Goal: Check status: Check status

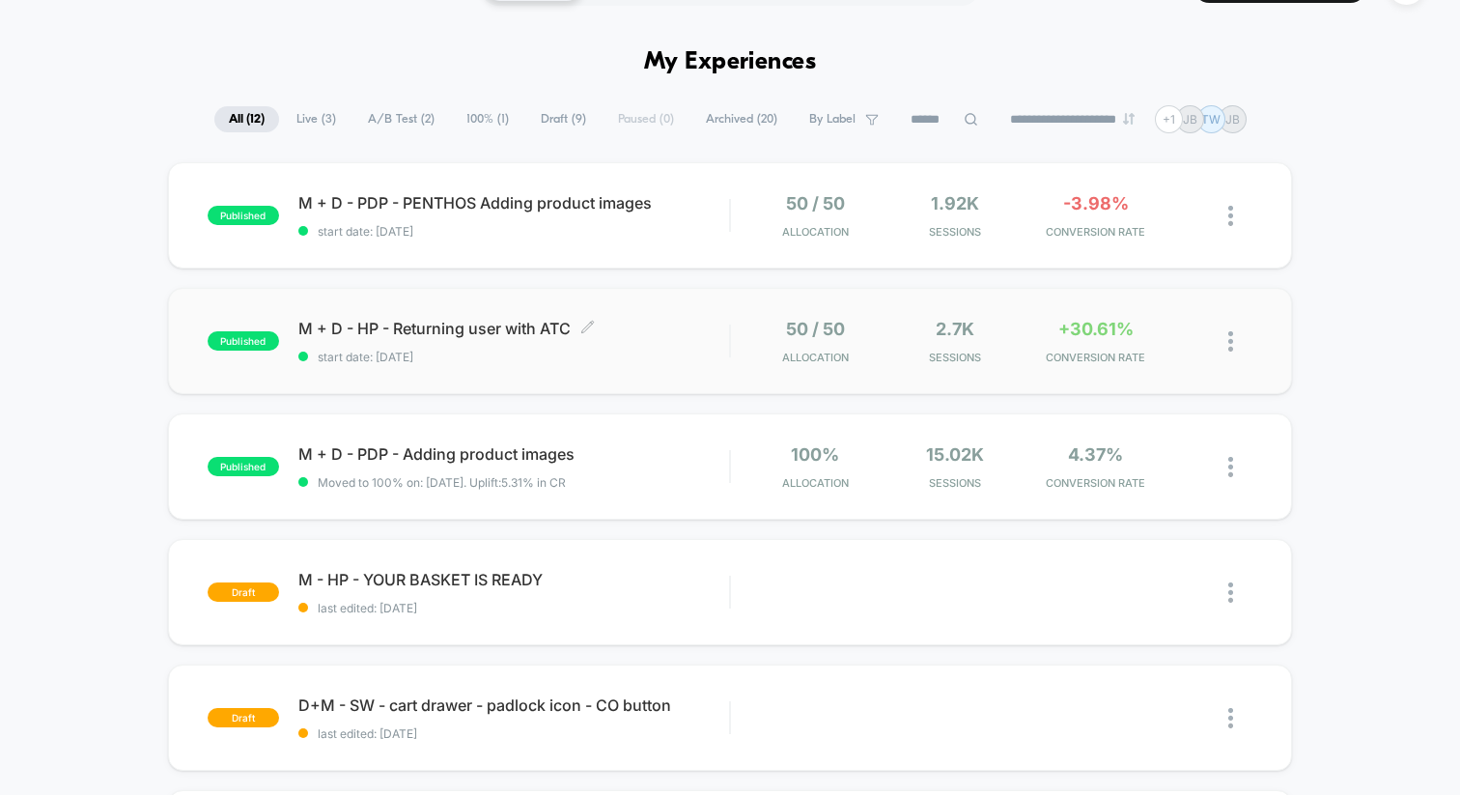
click at [687, 340] on div "M + D - HP - Returning user with ATC Click to edit experience details Click to …" at bounding box center [513, 341] width 431 height 45
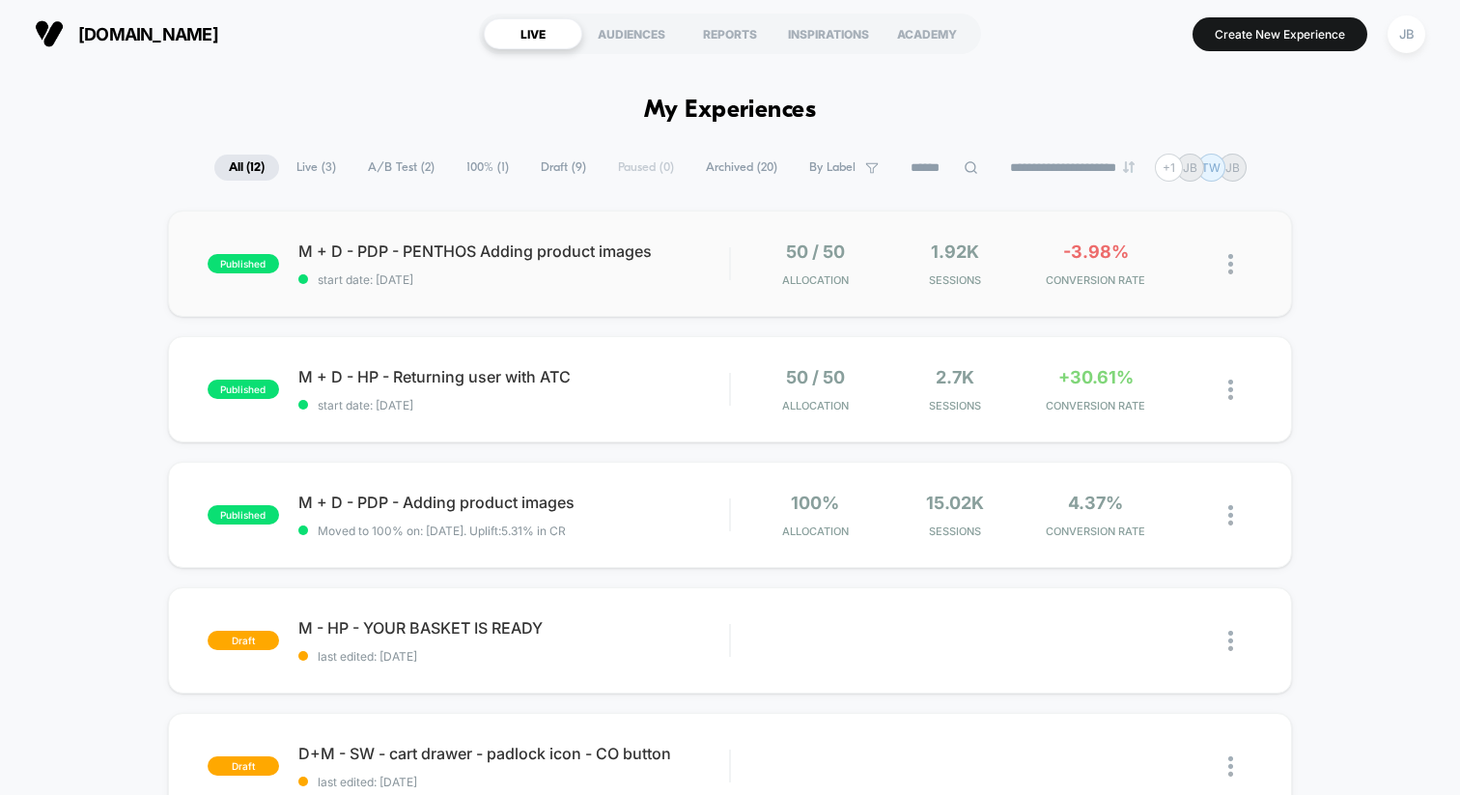
click at [721, 286] on div "published M + D - PDP - PENTHOS Adding product images start date: [DATE] 50 / 5…" at bounding box center [730, 264] width 1124 height 106
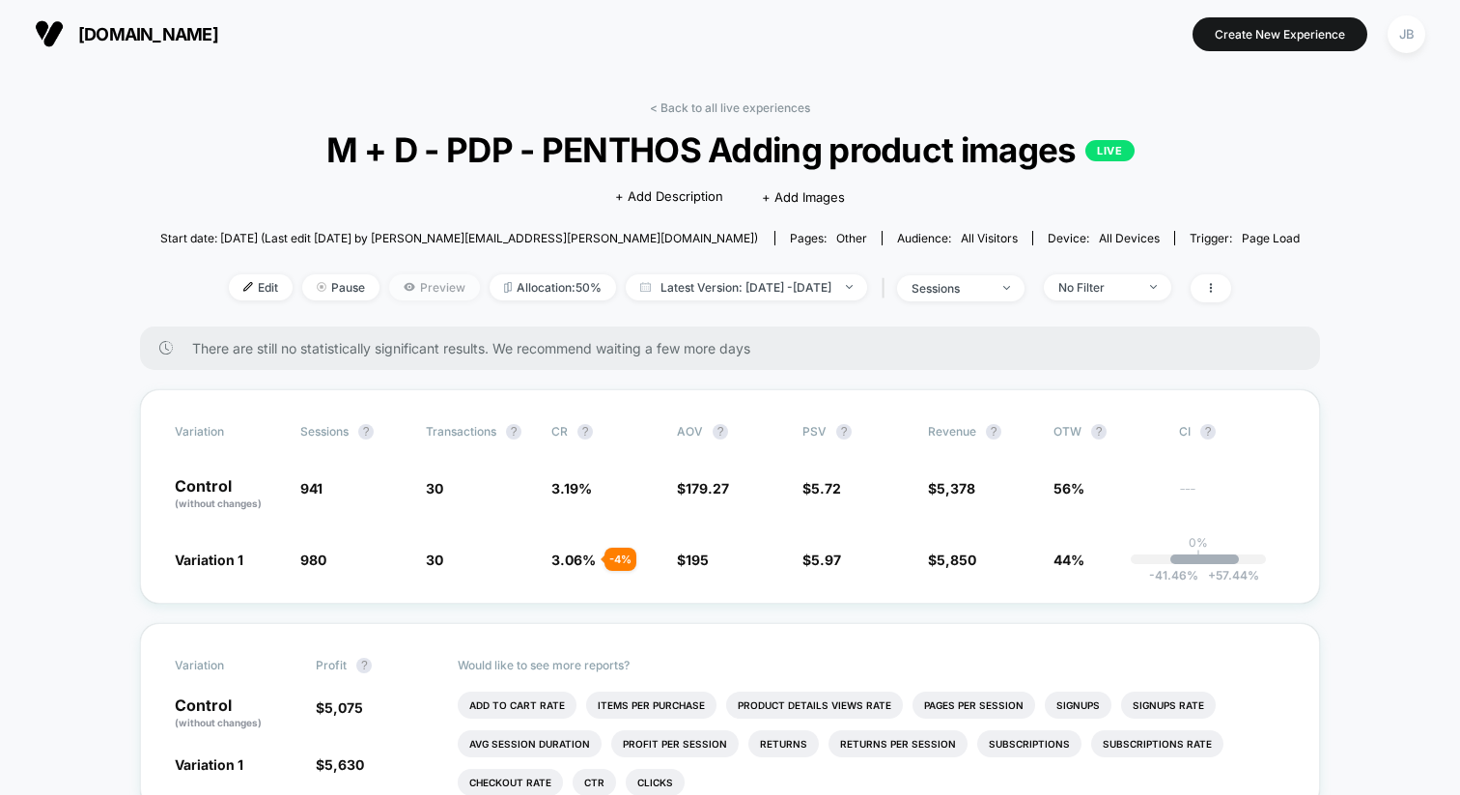
click at [399, 291] on span "Preview" at bounding box center [434, 287] width 91 height 26
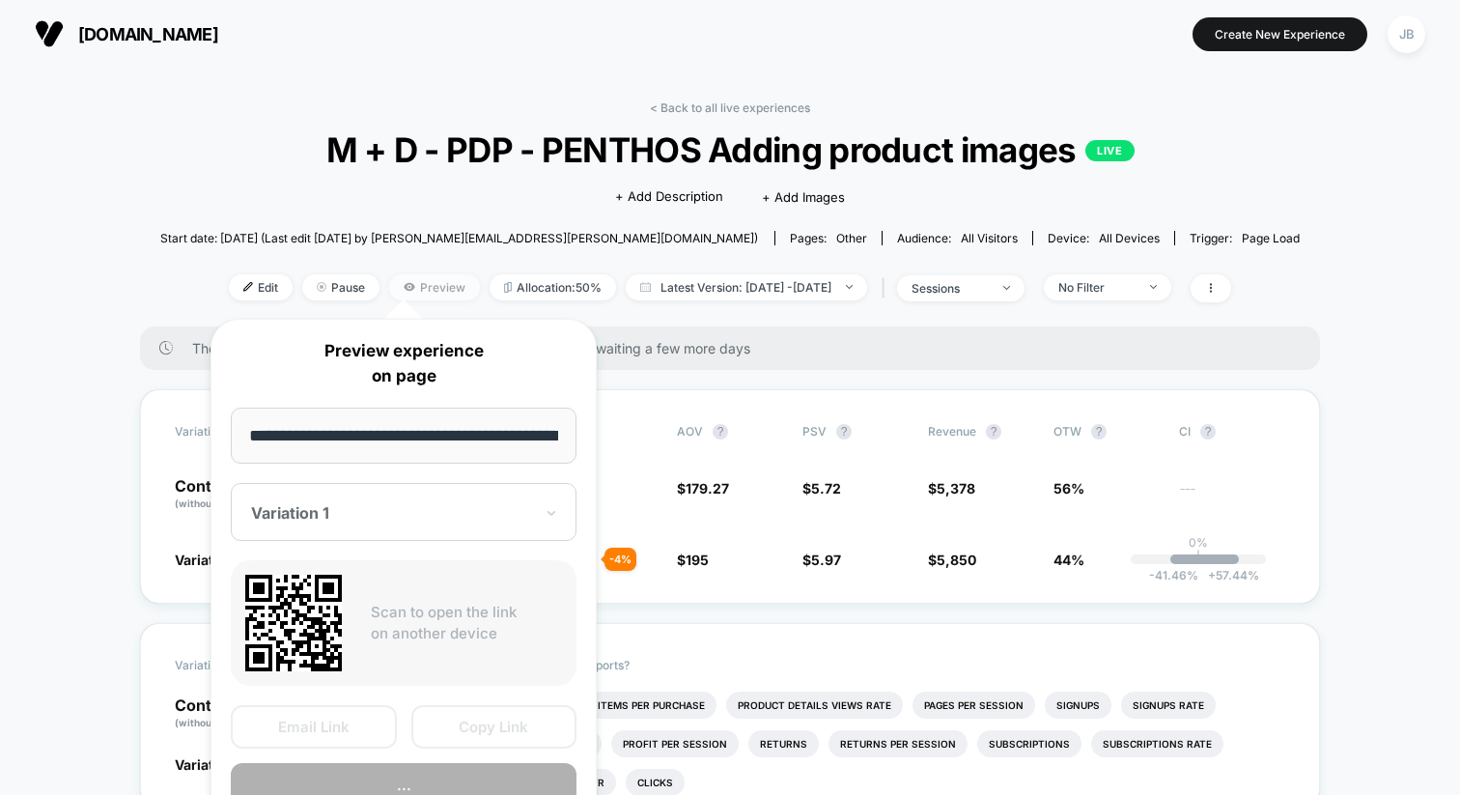
scroll to position [0, 62]
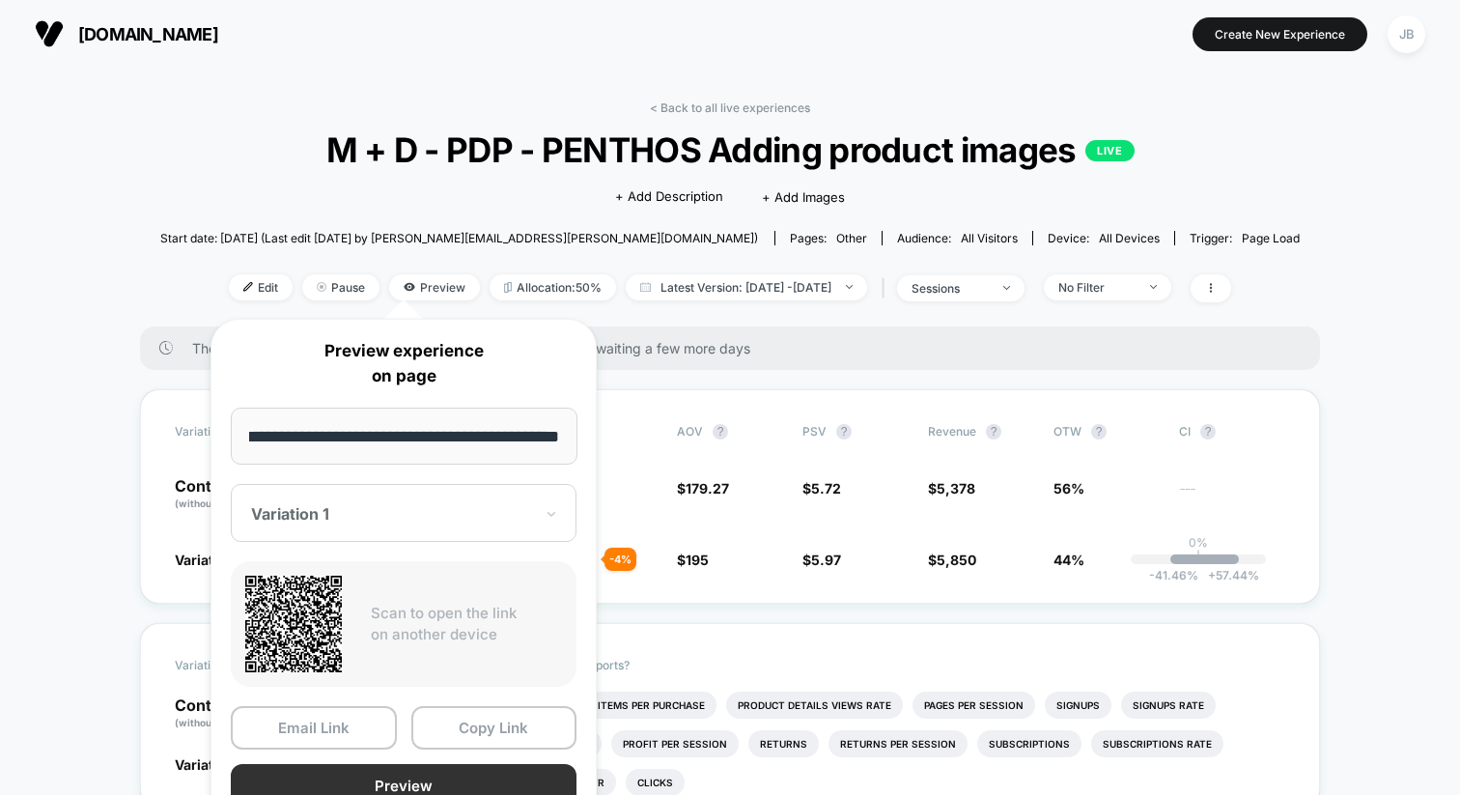
click at [438, 786] on button "Preview" at bounding box center [404, 785] width 346 height 43
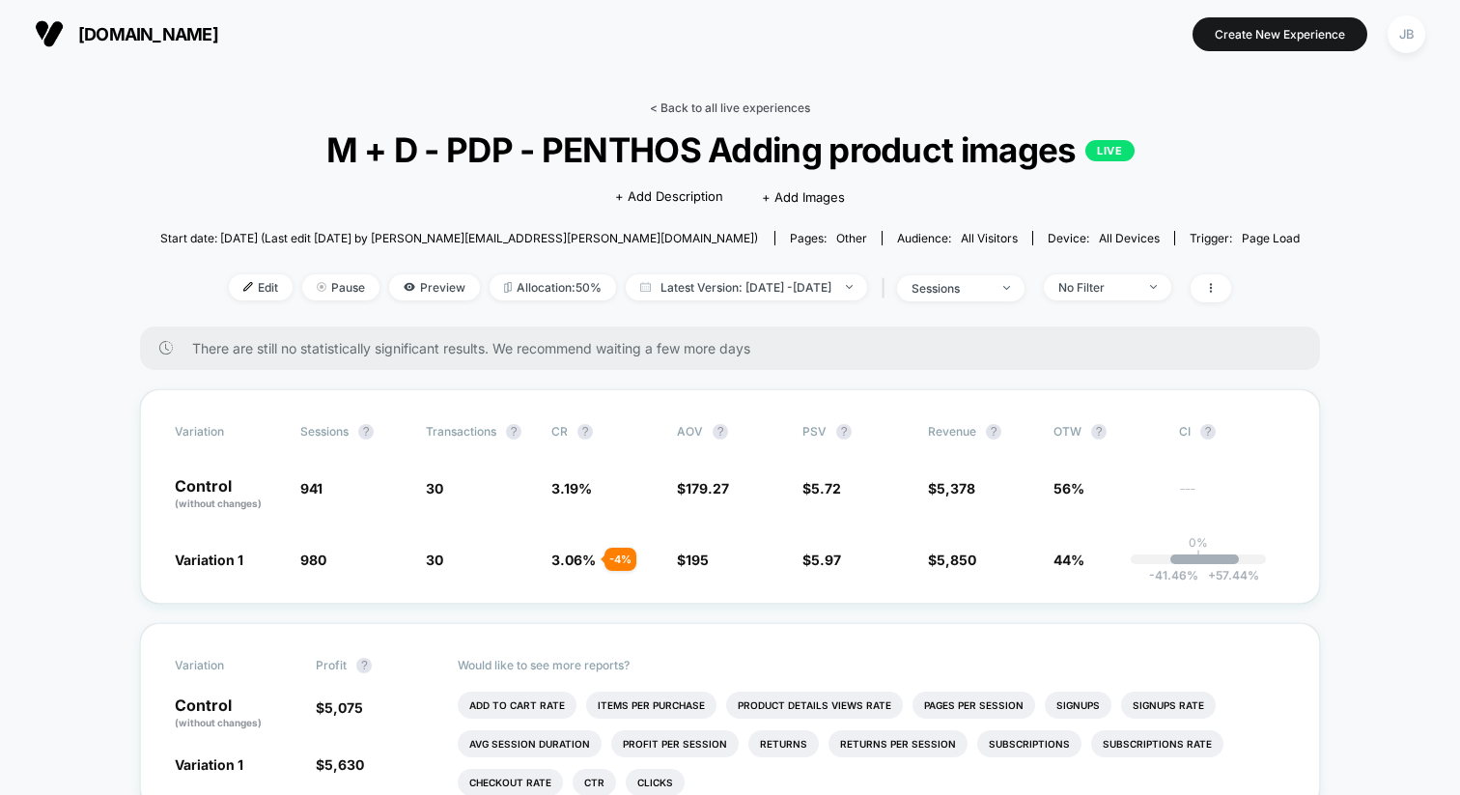
click at [727, 109] on link "< Back to all live experiences" at bounding box center [730, 107] width 160 height 14
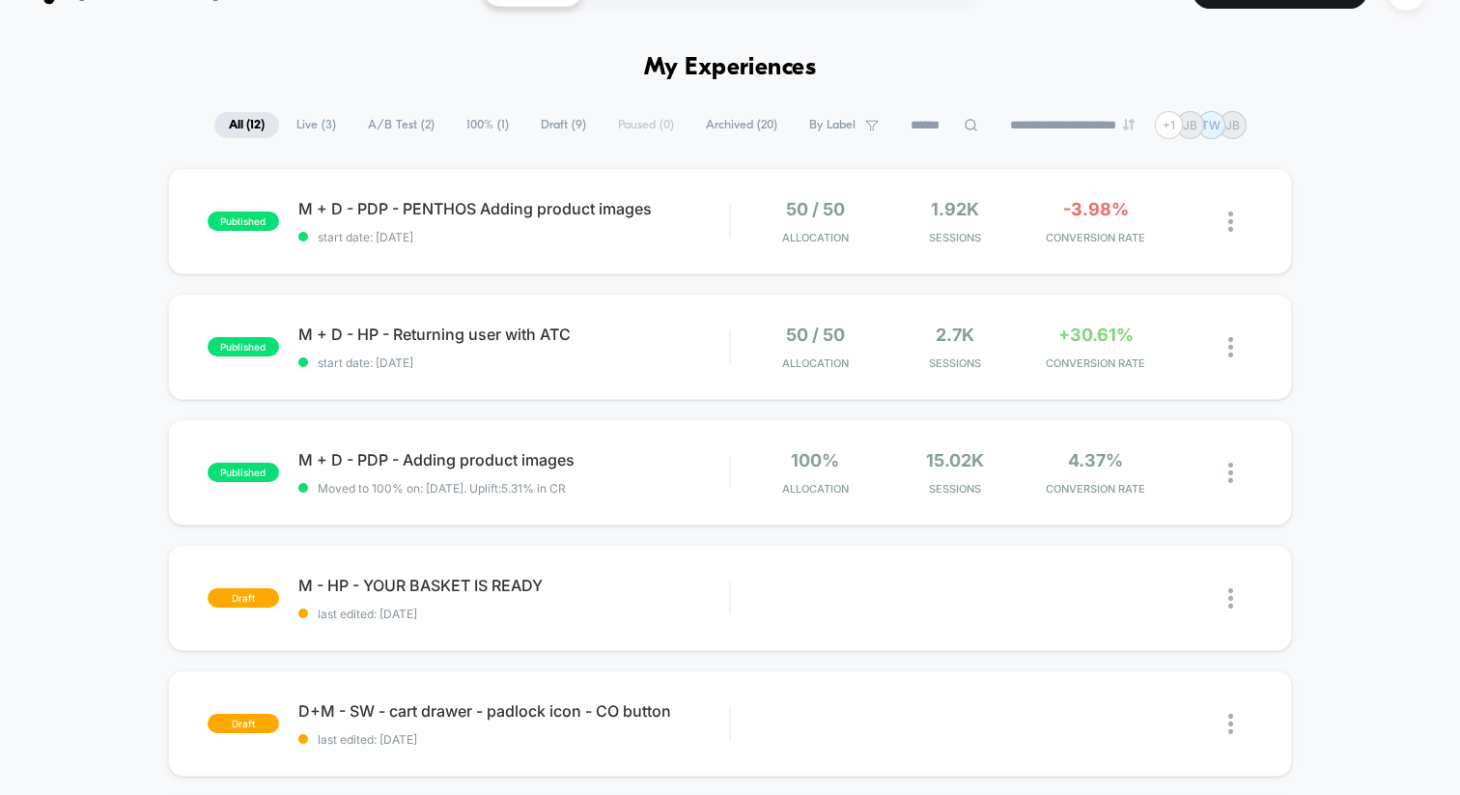
scroll to position [43, 0]
click at [1026, 341] on div "50 / 50 Allocation 2.7k Sessions +30.61% CONVERSION RATE" at bounding box center [973, 345] width 447 height 45
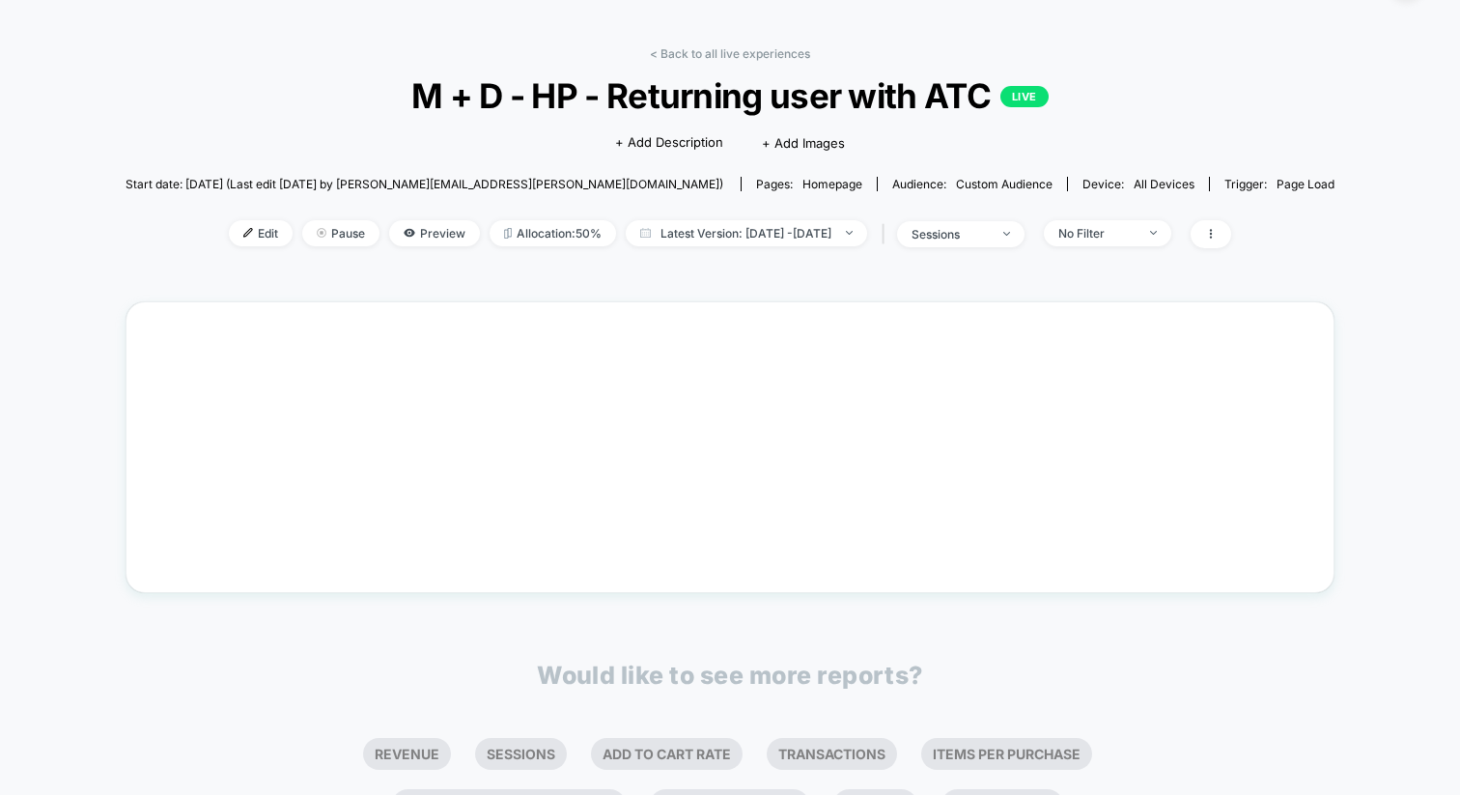
scroll to position [249, 0]
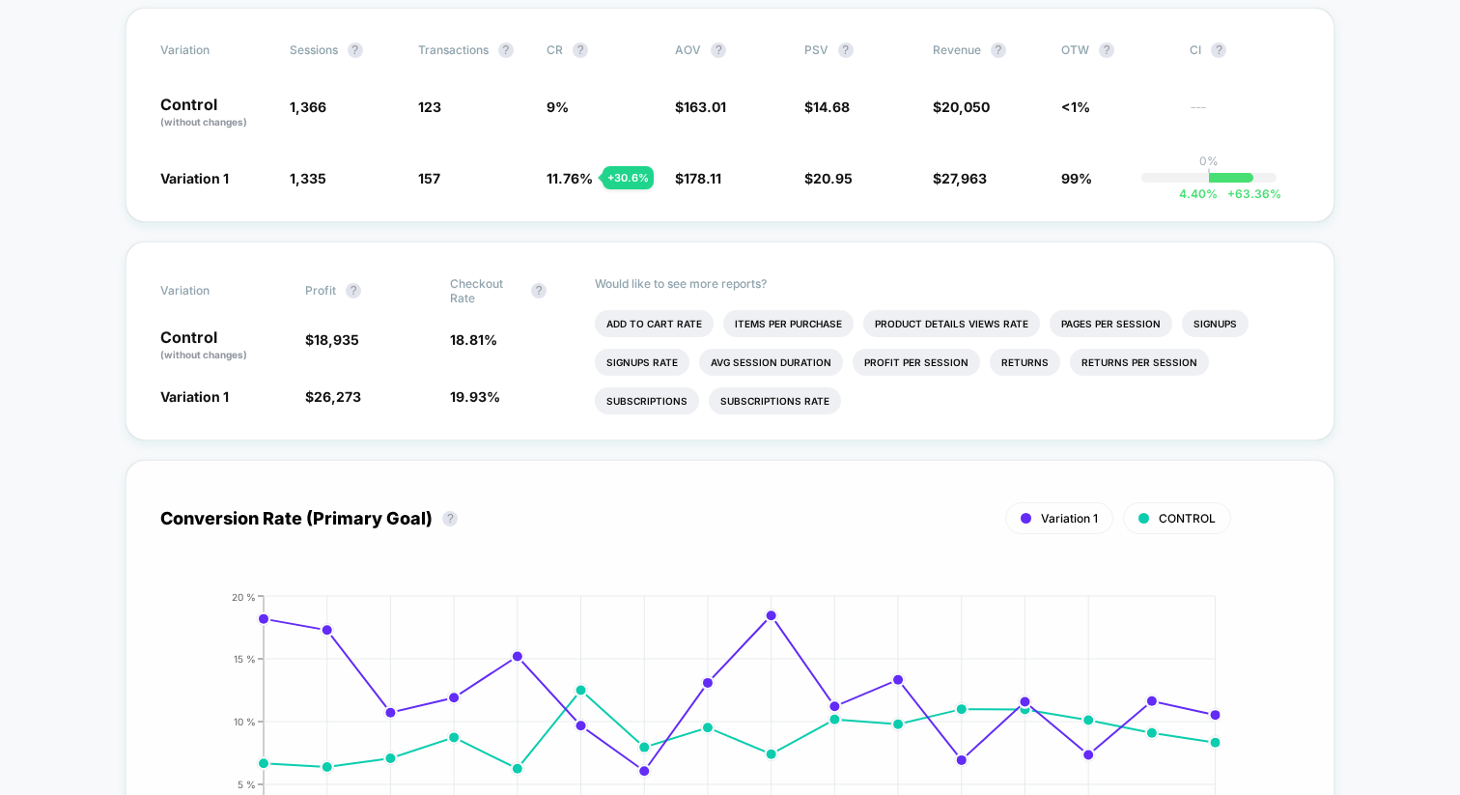
scroll to position [392, 0]
